Goal: Information Seeking & Learning: Learn about a topic

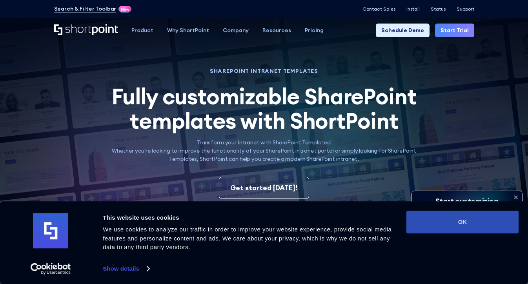
click at [447, 216] on button "OK" at bounding box center [463, 222] width 112 height 23
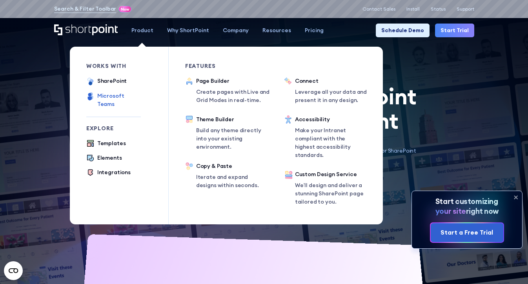
click at [133, 95] on div "Microsoft Teams" at bounding box center [119, 100] width 44 height 16
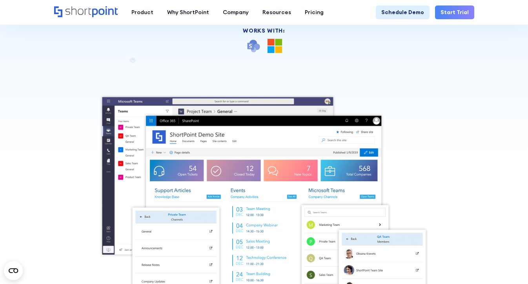
scroll to position [122, 0]
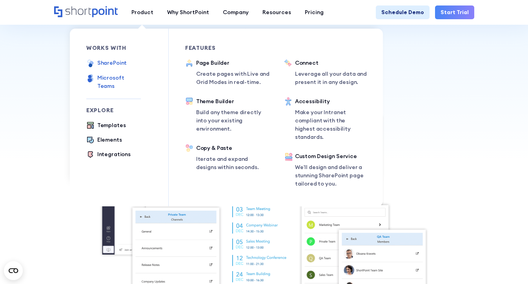
click at [120, 62] on div "SharePoint" at bounding box center [112, 63] width 30 height 8
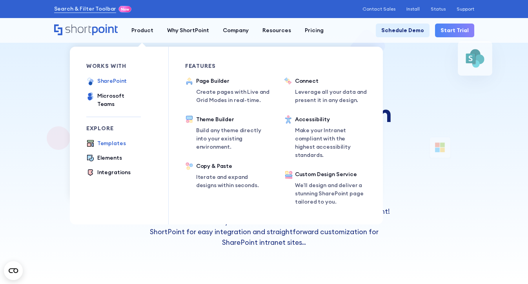
click at [113, 139] on div "Templates" at bounding box center [111, 143] width 29 height 8
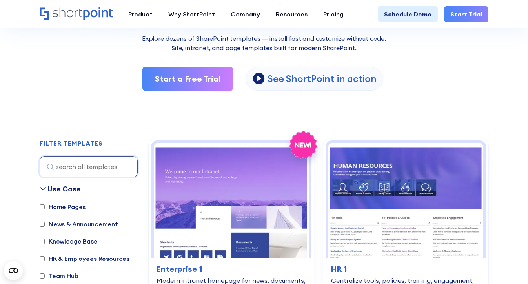
scroll to position [170, 0]
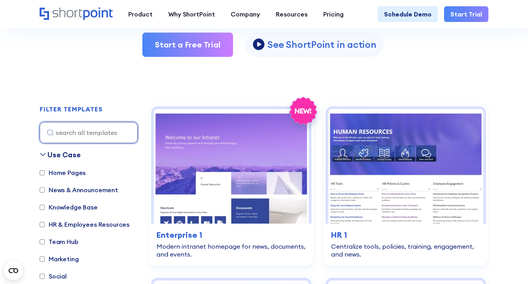
click at [73, 131] on input at bounding box center [89, 132] width 98 height 21
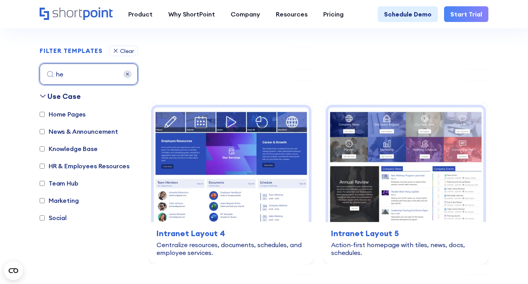
scroll to position [234, 0]
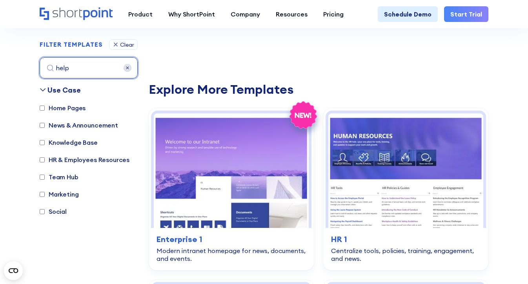
type input "help"
click at [72, 144] on label "Knowledge Base" at bounding box center [69, 142] width 58 height 9
click at [45, 144] on input "Knowledge Base" at bounding box center [42, 142] width 5 height 5
checkbox input "true"
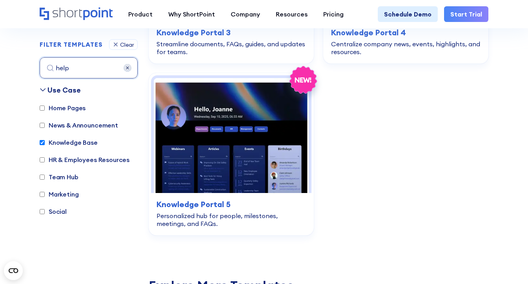
scroll to position [549, 0]
